Goal: Transaction & Acquisition: Obtain resource

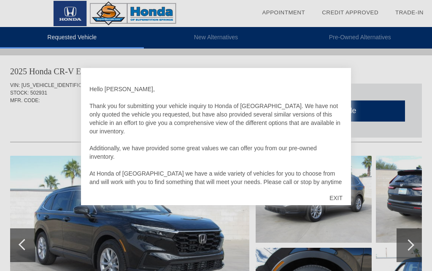
click at [339, 198] on div "EXIT" at bounding box center [336, 197] width 30 height 25
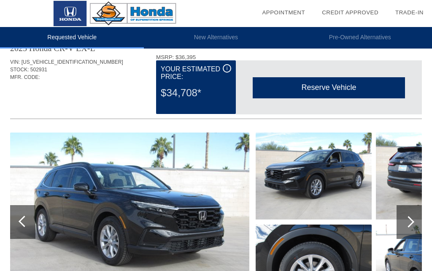
scroll to position [23, 1]
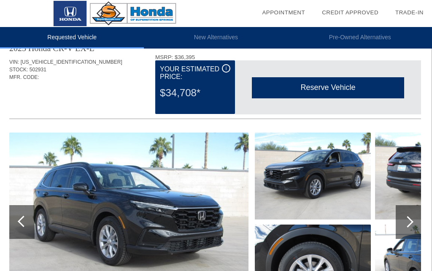
click at [411, 222] on div at bounding box center [407, 221] width 11 height 11
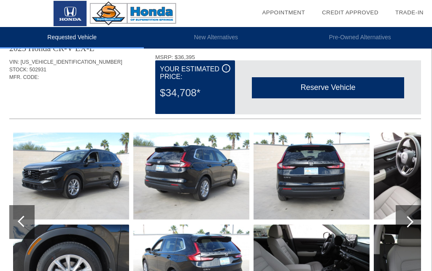
click at [414, 223] on div at bounding box center [408, 222] width 25 height 34
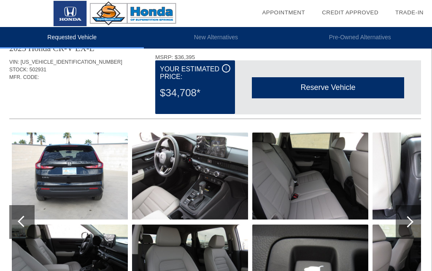
click at [213, 182] on img at bounding box center [190, 176] width 116 height 87
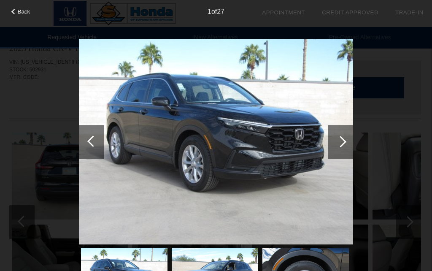
click at [336, 140] on div at bounding box center [340, 141] width 11 height 11
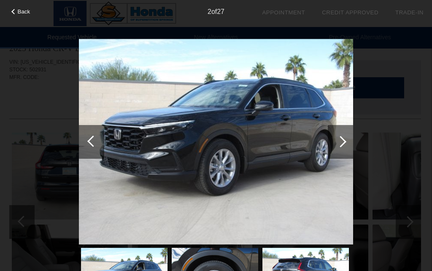
click at [340, 144] on div at bounding box center [340, 141] width 11 height 11
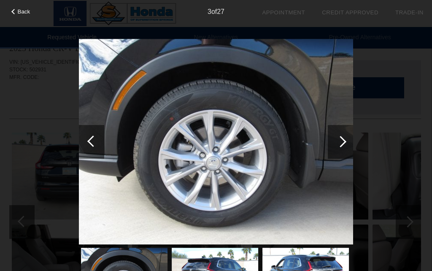
click at [342, 142] on div at bounding box center [340, 141] width 11 height 11
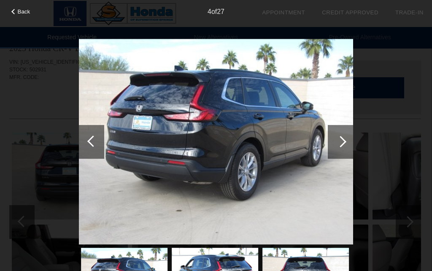
click at [347, 138] on div at bounding box center [340, 142] width 25 height 34
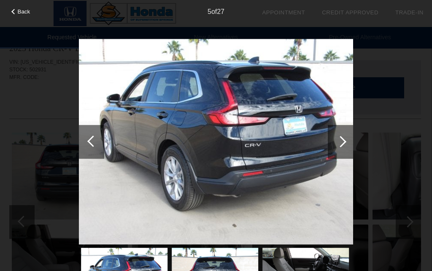
click at [351, 136] on div at bounding box center [340, 142] width 25 height 34
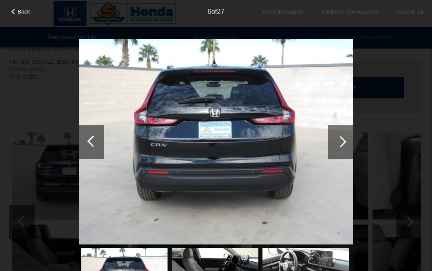
click at [353, 140] on div at bounding box center [340, 142] width 25 height 34
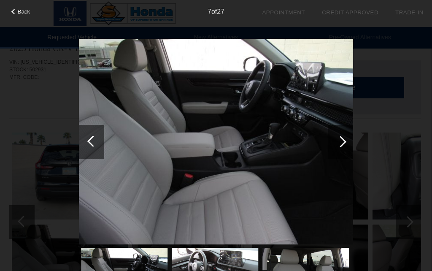
click at [353, 147] on div at bounding box center [340, 142] width 25 height 34
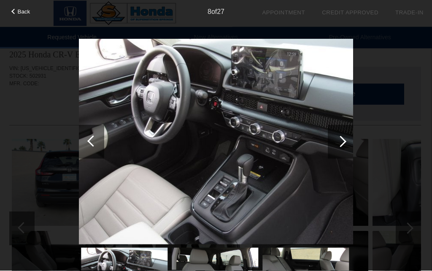
scroll to position [0, 1]
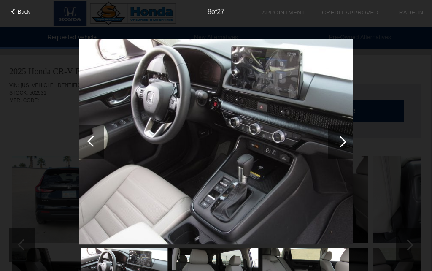
click at [8, 12] on div "Back" at bounding box center [21, 10] width 42 height 4
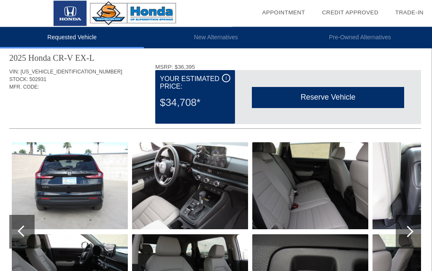
scroll to position [14, 1]
click at [409, 230] on div at bounding box center [407, 231] width 11 height 11
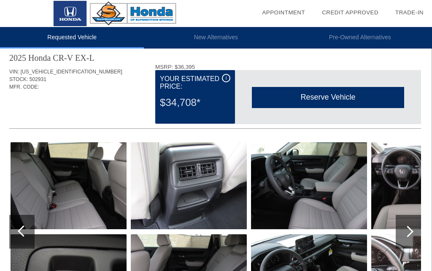
click at [403, 231] on div at bounding box center [407, 231] width 11 height 11
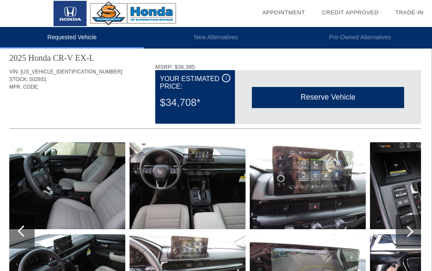
scroll to position [13, 1]
click at [413, 233] on div at bounding box center [408, 232] width 25 height 34
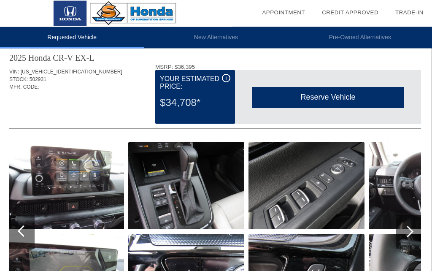
scroll to position [14, 1]
click at [406, 233] on div at bounding box center [407, 231] width 11 height 11
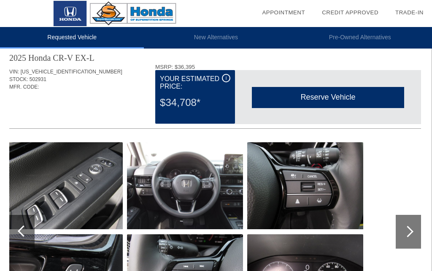
click at [410, 229] on div at bounding box center [407, 231] width 11 height 11
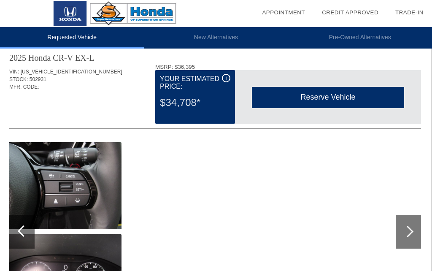
click at [21, 228] on div at bounding box center [23, 230] width 11 height 11
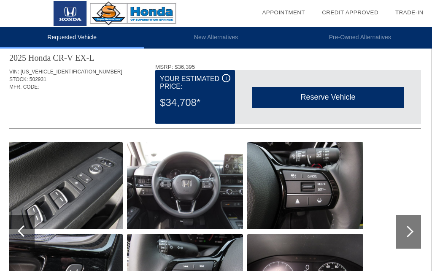
click at [24, 228] on div at bounding box center [23, 230] width 11 height 11
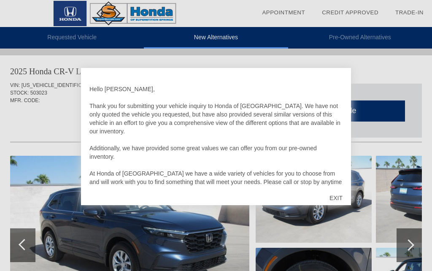
scroll to position [691, 0]
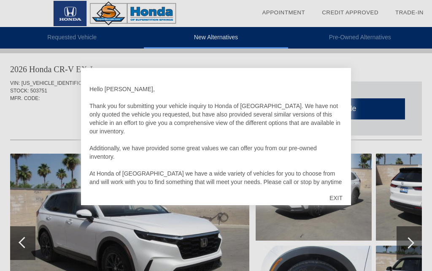
click at [334, 190] on div "EXIT" at bounding box center [336, 197] width 30 height 25
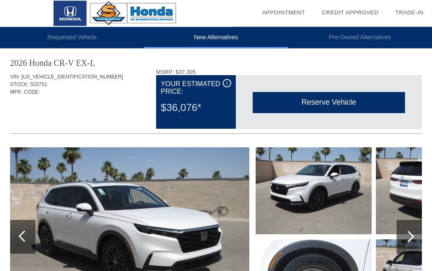
scroll to position [698, 0]
click at [409, 232] on div at bounding box center [408, 236] width 11 height 11
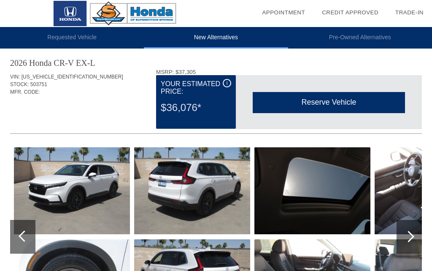
click at [415, 238] on div at bounding box center [409, 237] width 25 height 34
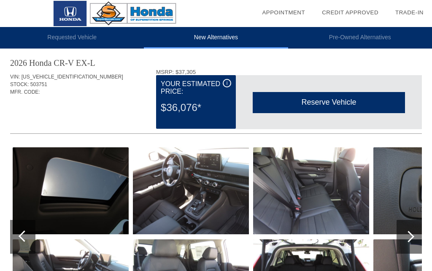
click at [412, 234] on div at bounding box center [408, 236] width 11 height 11
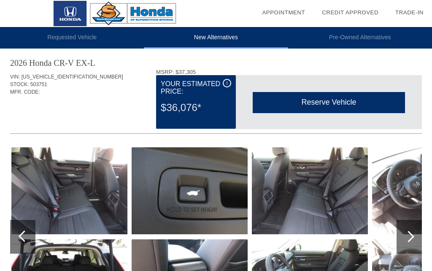
click at [407, 233] on div at bounding box center [408, 236] width 11 height 11
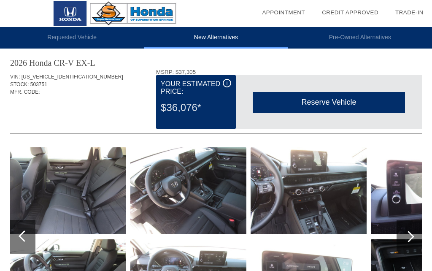
click at [407, 241] on div at bounding box center [409, 237] width 25 height 34
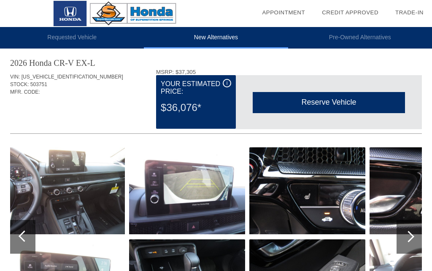
click at [410, 231] on div at bounding box center [409, 237] width 25 height 34
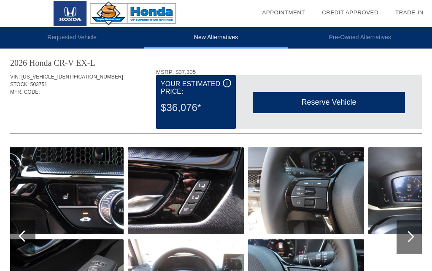
click at [412, 235] on div at bounding box center [408, 236] width 11 height 11
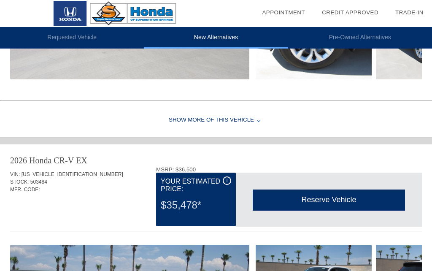
scroll to position [255, 0]
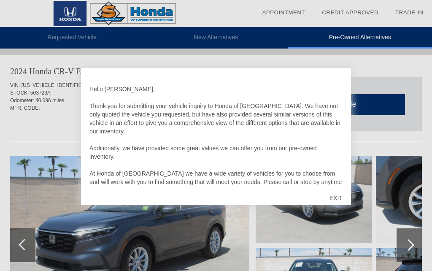
click at [333, 203] on div "EXIT" at bounding box center [336, 197] width 30 height 25
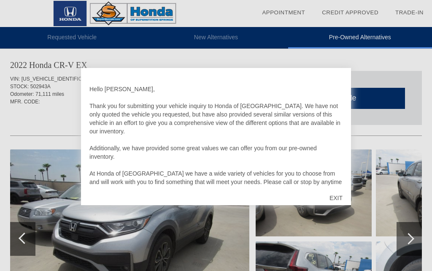
click at [341, 199] on div "EXIT" at bounding box center [336, 197] width 30 height 25
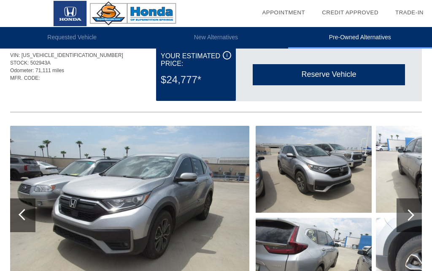
scroll to position [1235, 0]
